Goal: Task Accomplishment & Management: Complete application form

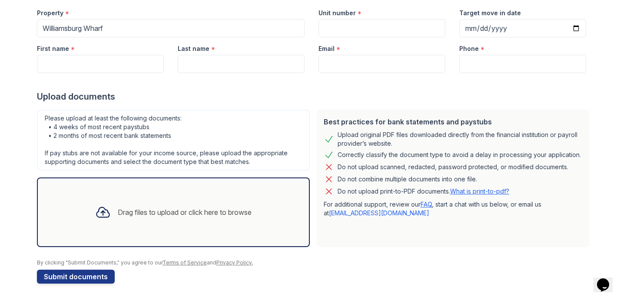
scroll to position [15, 0]
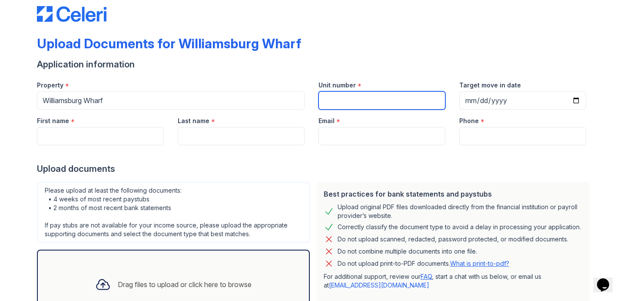
click at [353, 95] on input "Unit number" at bounding box center [382, 100] width 127 height 18
type input "617"
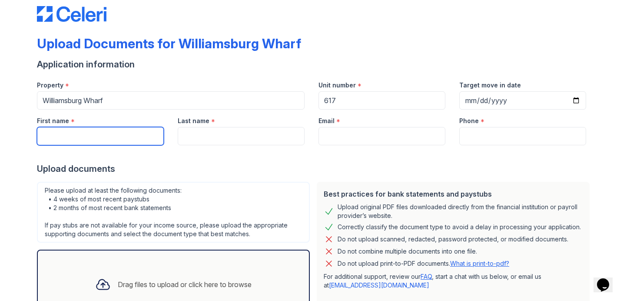
click at [100, 140] on input "First name" at bounding box center [100, 136] width 127 height 18
type input "[PERSON_NAME]"
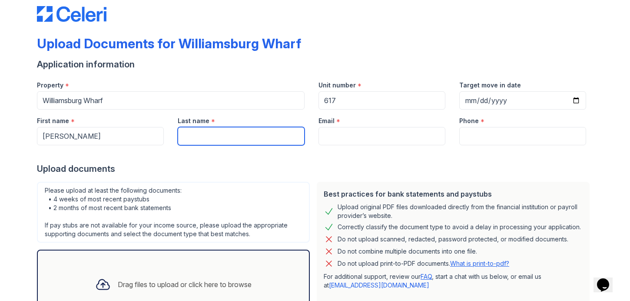
click at [220, 141] on input "Last name" at bounding box center [241, 136] width 127 height 18
type input "[PERSON_NAME]"
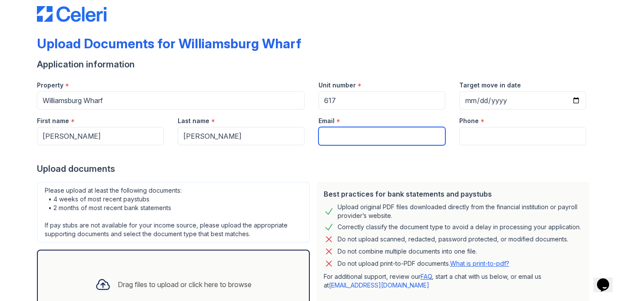
click at [349, 140] on input "Email" at bounding box center [382, 136] width 127 height 18
type input "[EMAIL_ADDRESS][DOMAIN_NAME]"
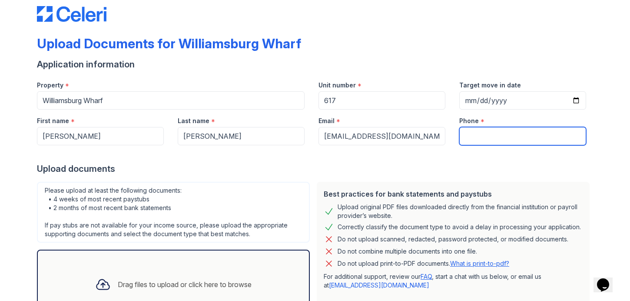
click at [486, 137] on input "Phone" at bounding box center [522, 136] width 127 height 18
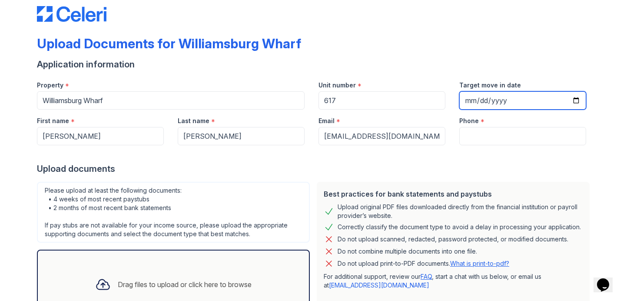
click at [498, 101] on input "Target move in date" at bounding box center [522, 100] width 127 height 18
click at [575, 100] on input "Target move in date" at bounding box center [522, 100] width 127 height 18
type input "[DATE]"
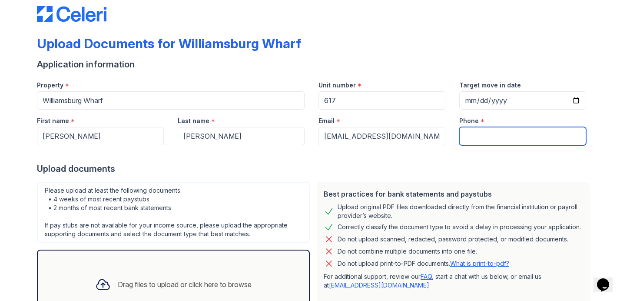
click at [472, 134] on input "Phone" at bounding box center [522, 136] width 127 height 18
type input "4792953531"
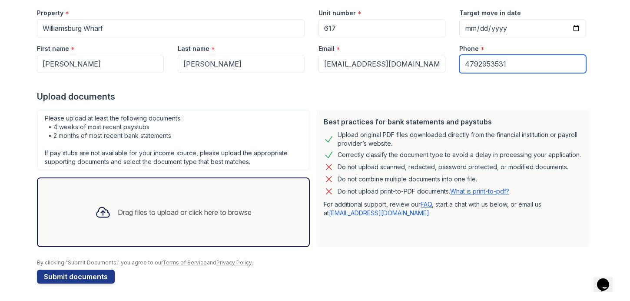
scroll to position [86, 0]
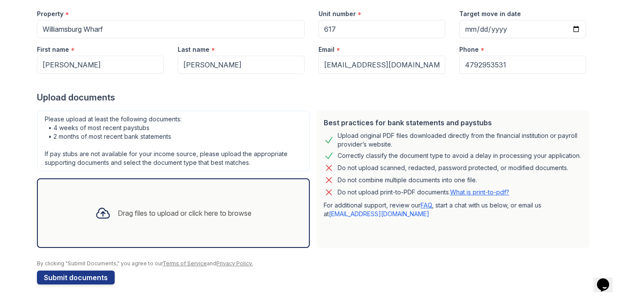
click at [134, 213] on div "Drag files to upload or click here to browse" at bounding box center [185, 213] width 134 height 10
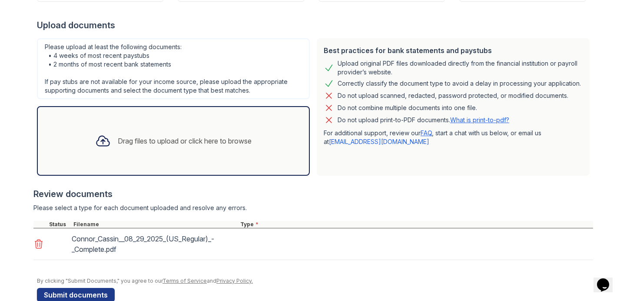
scroll to position [170, 0]
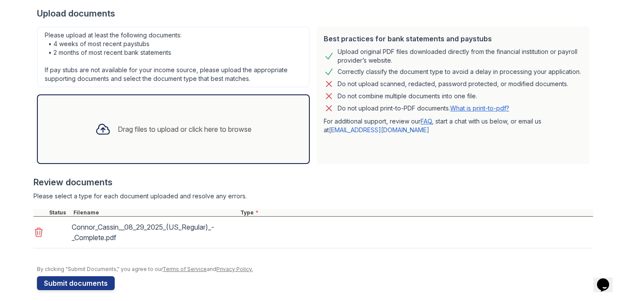
click at [175, 123] on div "Drag files to upload or click here to browse" at bounding box center [173, 129] width 170 height 30
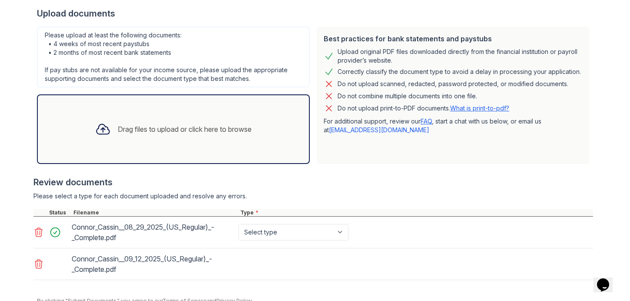
click at [220, 137] on div "Drag files to upload or click here to browse" at bounding box center [173, 129] width 170 height 30
click at [232, 128] on div "Drag files to upload or click here to browse" at bounding box center [185, 129] width 134 height 10
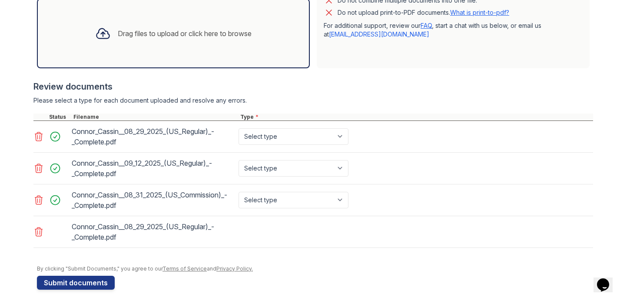
scroll to position [272, 0]
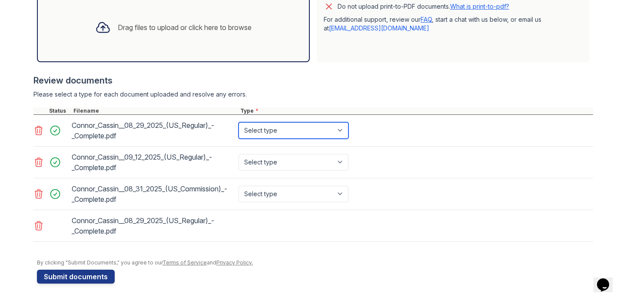
click at [342, 137] on select "Select type Paystub Bank Statement Offer Letter Tax Documents Benefit Award Let…" at bounding box center [294, 130] width 110 height 17
select select "paystub"
click at [239, 122] on select "Select type Paystub Bank Statement Offer Letter Tax Documents Benefit Award Let…" at bounding box center [294, 130] width 110 height 17
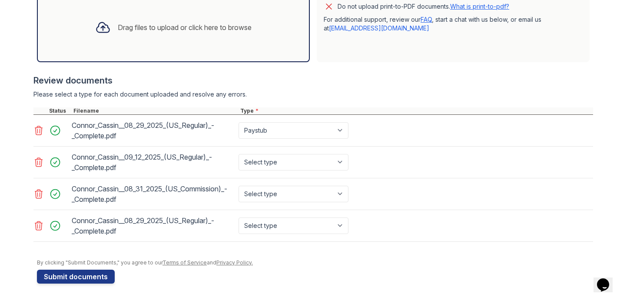
click at [331, 153] on div "Select type Paystub Bank Statement Offer Letter Tax Documents Benefit Award Let…" at bounding box center [294, 162] width 115 height 24
click at [331, 161] on select "Select type Paystub Bank Statement Offer Letter Tax Documents Benefit Award Let…" at bounding box center [294, 162] width 110 height 17
select select "paystub"
click at [239, 154] on select "Select type Paystub Bank Statement Offer Letter Tax Documents Benefit Award Let…" at bounding box center [294, 162] width 110 height 17
click at [320, 193] on select "Select type Paystub Bank Statement Offer Letter Tax Documents Benefit Award Let…" at bounding box center [294, 194] width 110 height 17
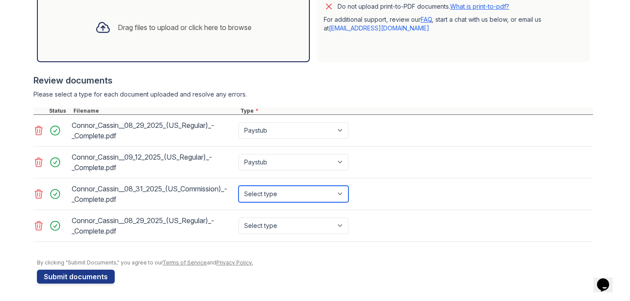
select select "paystub"
click at [239, 186] on select "Select type Paystub Bank Statement Offer Letter Tax Documents Benefit Award Let…" at bounding box center [294, 194] width 110 height 17
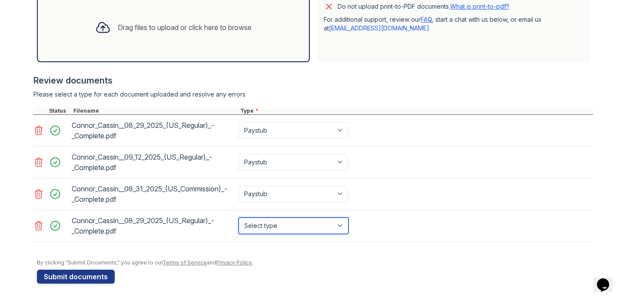
click at [312, 223] on select "Select type Paystub Bank Statement Offer Letter Tax Documents Benefit Award Let…" at bounding box center [294, 225] width 110 height 17
select select "paystub"
click at [239, 217] on select "Select type Paystub Bank Statement Offer Letter Tax Documents Benefit Award Let…" at bounding box center [294, 225] width 110 height 17
click at [178, 1] on div "Drag files to upload or click here to browse" at bounding box center [173, 28] width 273 height 70
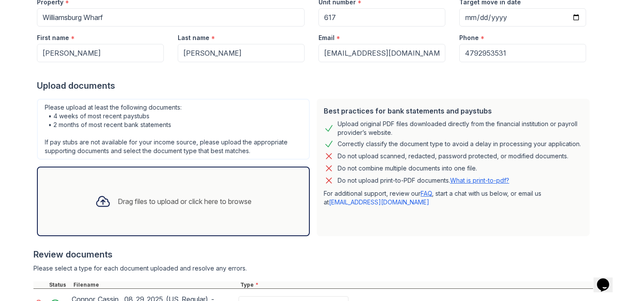
scroll to position [295, 0]
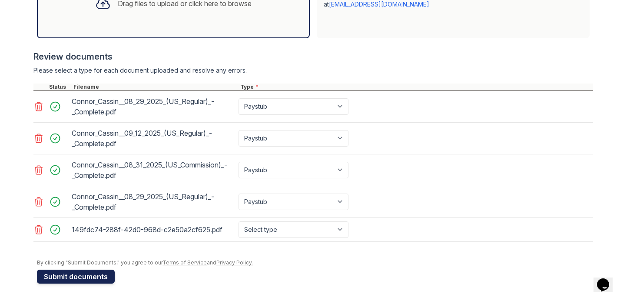
click at [79, 278] on button "Submit documents" at bounding box center [76, 276] width 78 height 14
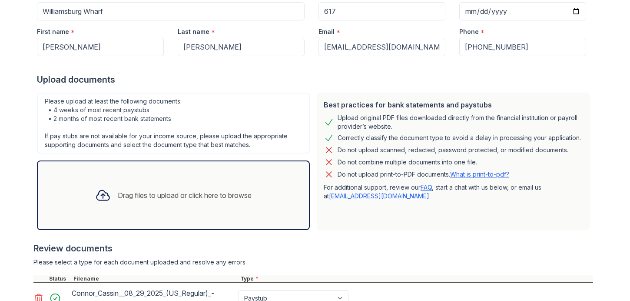
scroll to position [348, 0]
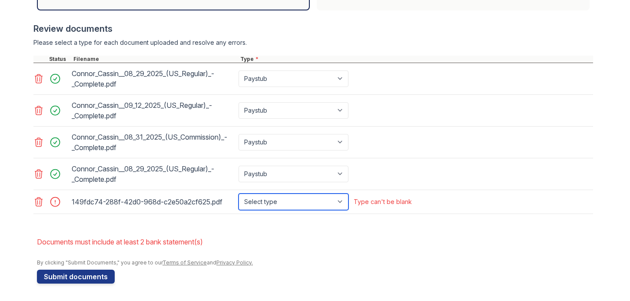
click at [300, 205] on select "Select type Paystub Bank Statement Offer Letter Tax Documents Benefit Award Let…" at bounding box center [294, 201] width 110 height 17
click at [42, 205] on icon at bounding box center [38, 201] width 10 height 10
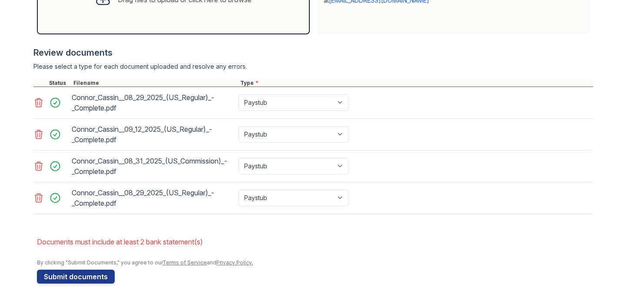
scroll to position [324, 0]
click at [68, 277] on button "Submit documents" at bounding box center [76, 276] width 78 height 14
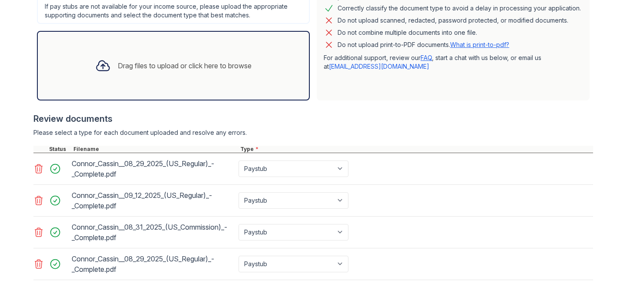
scroll to position [254, 0]
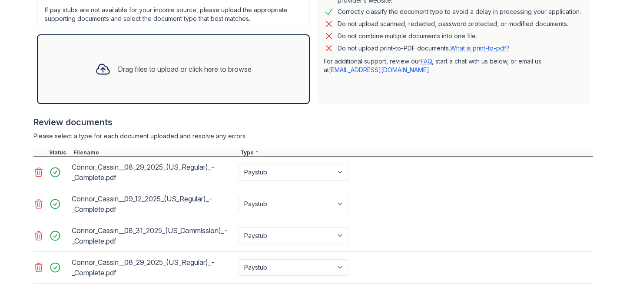
click at [205, 78] on div "Drag files to upload or click here to browse" at bounding box center [173, 69] width 170 height 30
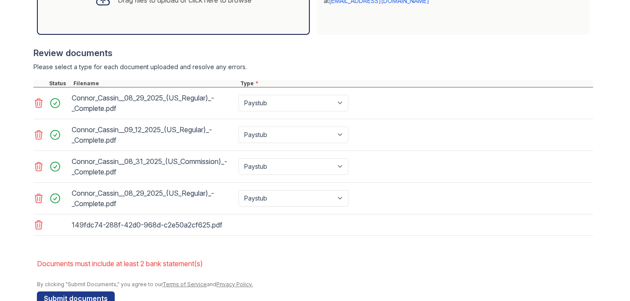
scroll to position [345, 0]
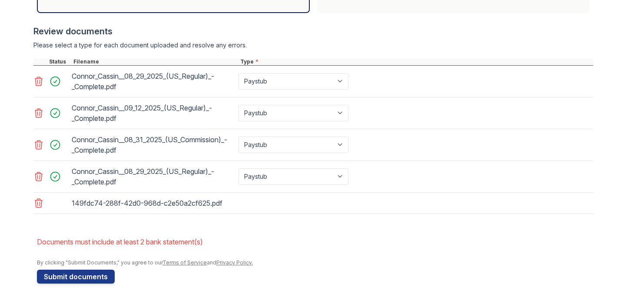
click at [76, 283] on button "Submit documents" at bounding box center [76, 276] width 78 height 14
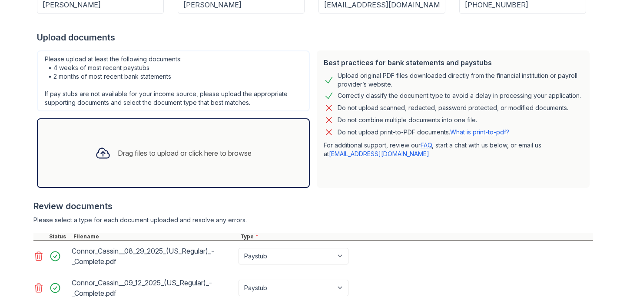
scroll to position [171, 0]
click at [222, 143] on div "Drag files to upload or click here to browse" at bounding box center [173, 153] width 170 height 30
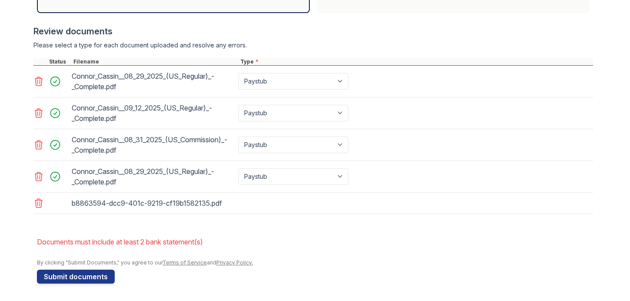
scroll to position [345, 0]
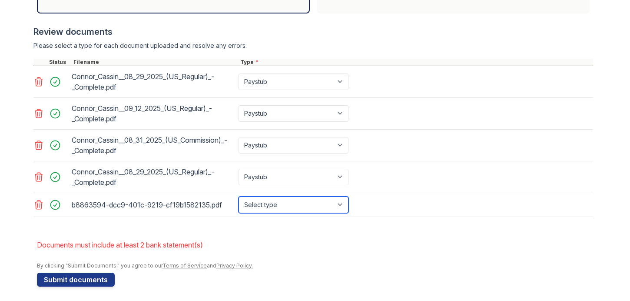
click at [291, 208] on select "Select type Paystub Bank Statement Offer Letter Tax Documents Benefit Award Let…" at bounding box center [294, 204] width 110 height 17
select select "bank_statement"
click at [239, 196] on select "Select type Paystub Bank Statement Offer Letter Tax Documents Benefit Award Let…" at bounding box center [294, 204] width 110 height 17
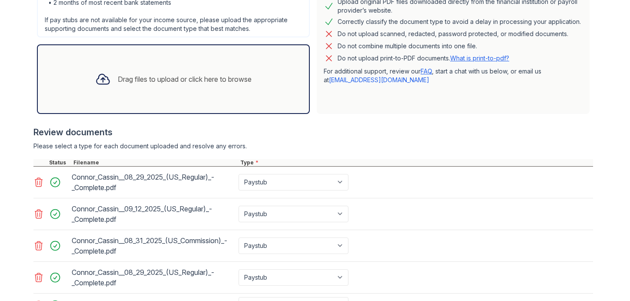
scroll to position [242, 0]
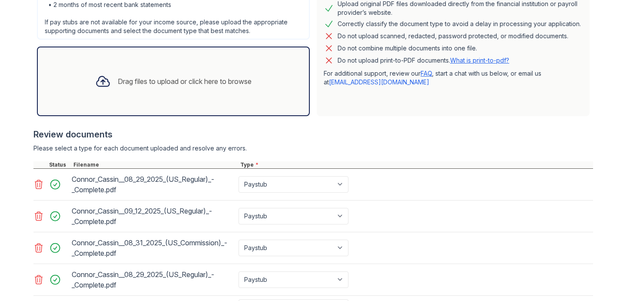
click at [190, 93] on div "Drag files to upload or click here to browse" at bounding box center [173, 81] width 170 height 30
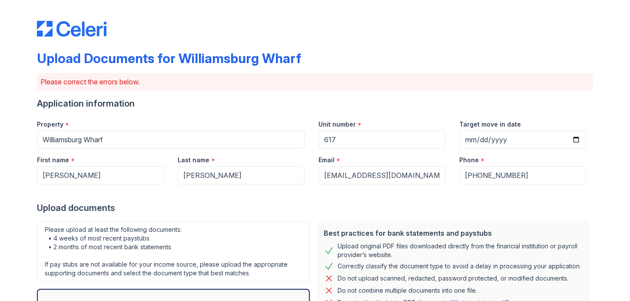
scroll to position [132, 0]
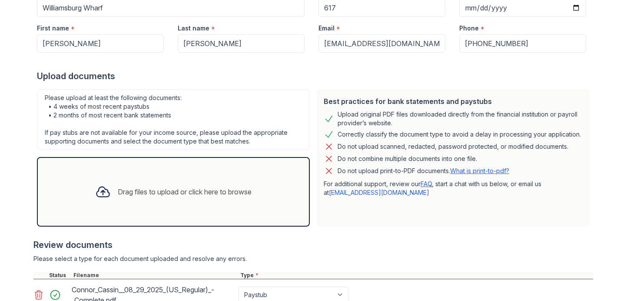
click at [142, 187] on div "Drag files to upload or click here to browse" at bounding box center [185, 191] width 134 height 10
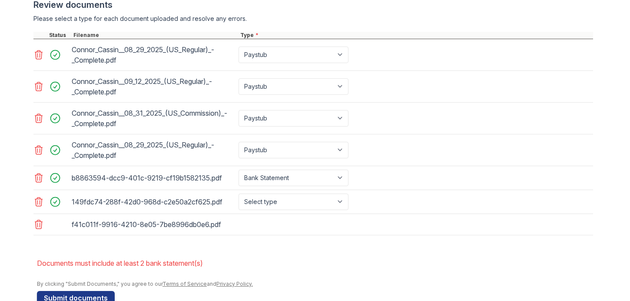
scroll to position [388, 0]
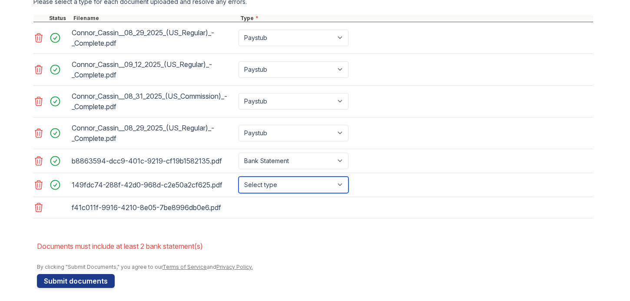
click at [309, 179] on select "Select type Paystub Bank Statement Offer Letter Tax Documents Benefit Award Let…" at bounding box center [294, 184] width 110 height 17
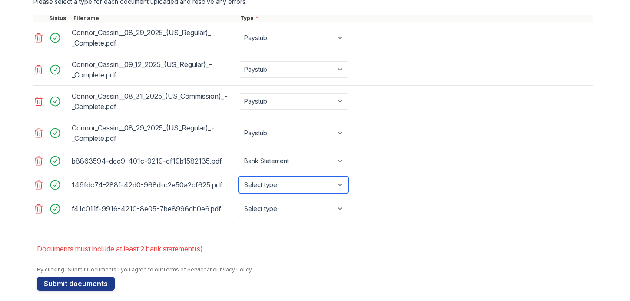
select select "bank_statement"
click at [239, 176] on select "Select type Paystub Bank Statement Offer Letter Tax Documents Benefit Award Let…" at bounding box center [294, 184] width 110 height 17
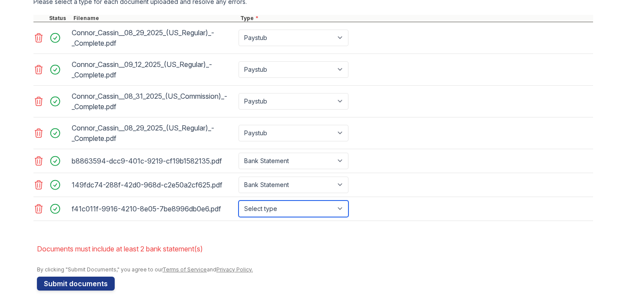
click at [306, 213] on select "Select type Paystub Bank Statement Offer Letter Tax Documents Benefit Award Let…" at bounding box center [294, 208] width 110 height 17
select select "investment_account_statement"
click at [239, 200] on select "Select type Paystub Bank Statement Offer Letter Tax Documents Benefit Award Let…" at bounding box center [294, 208] width 110 height 17
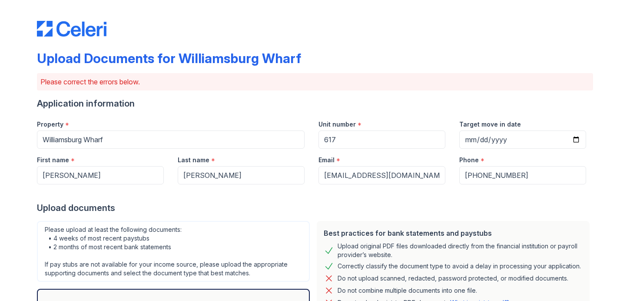
scroll to position [153, 0]
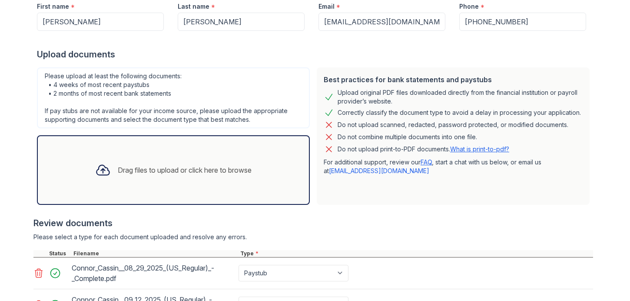
click at [162, 183] on div "Drag files to upload or click here to browse" at bounding box center [173, 170] width 170 height 30
click at [239, 173] on div "Drag files to upload or click here to browse" at bounding box center [185, 170] width 134 height 10
click at [191, 175] on div "Drag files to upload or click here to browse" at bounding box center [173, 170] width 170 height 30
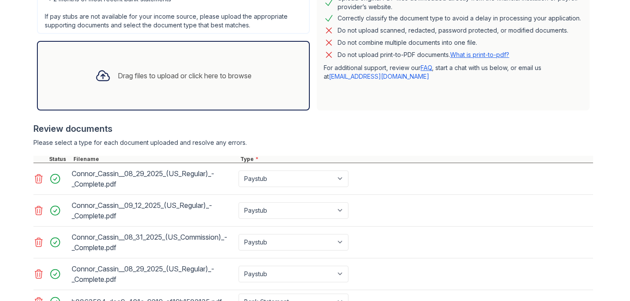
scroll to position [441, 0]
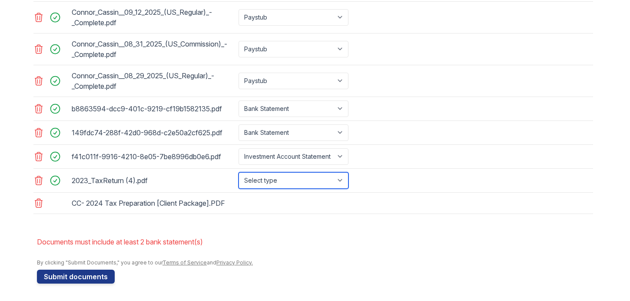
click at [268, 183] on select "Select type Paystub Bank Statement Offer Letter Tax Documents Benefit Award Let…" at bounding box center [294, 180] width 110 height 17
select select "tax_documents"
click at [239, 172] on select "Select type Paystub Bank Statement Offer Letter Tax Documents Benefit Award Let…" at bounding box center [294, 180] width 110 height 17
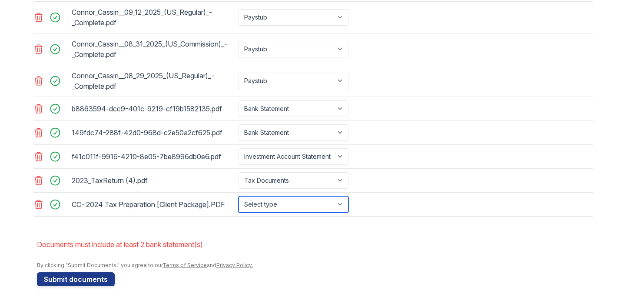
click at [310, 207] on select "Select type Paystub Bank Statement Offer Letter Tax Documents Benefit Award Let…" at bounding box center [294, 204] width 110 height 17
select select "tax_documents"
click at [239, 196] on select "Select type Paystub Bank Statement Offer Letter Tax Documents Benefit Award Let…" at bounding box center [294, 204] width 110 height 17
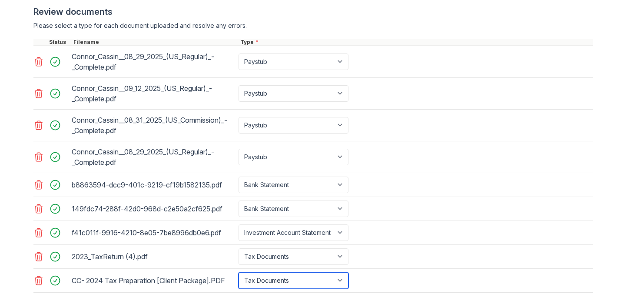
scroll to position [443, 0]
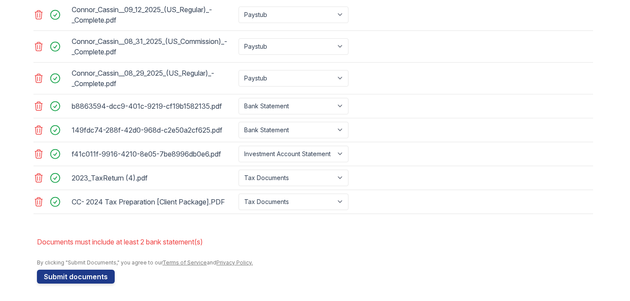
click at [409, 251] on div at bounding box center [315, 254] width 556 height 9
click at [103, 278] on button "Submit documents" at bounding box center [76, 276] width 78 height 14
